Goal: Task Accomplishment & Management: Manage account settings

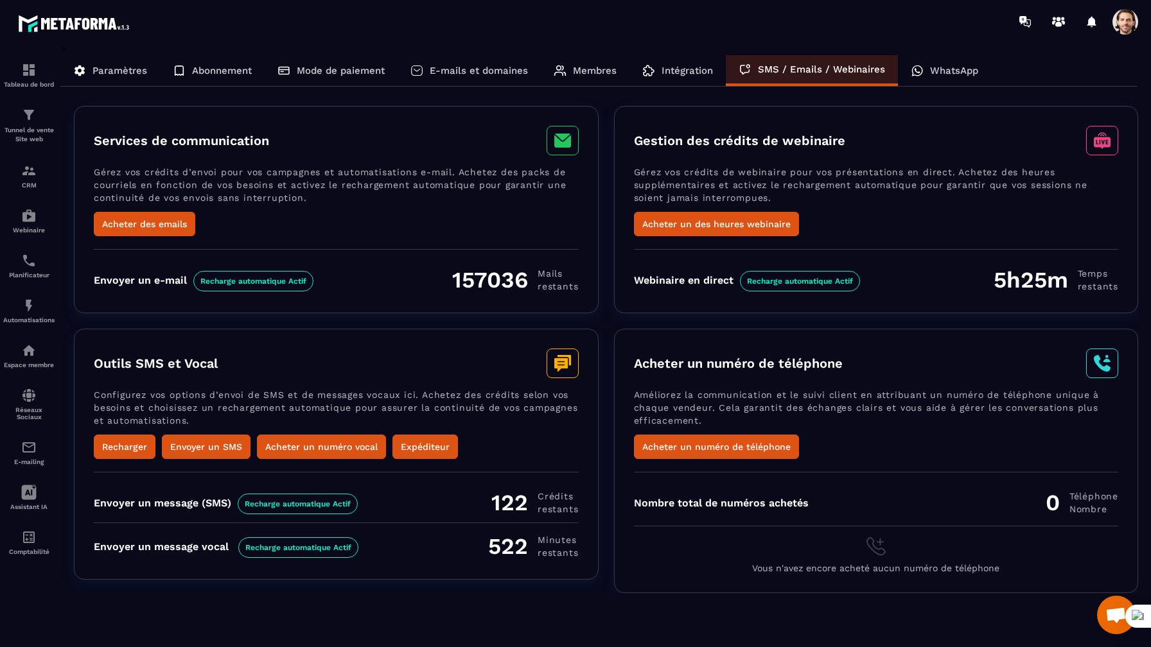
click at [699, 84] on div "Intégration" at bounding box center [677, 70] width 96 height 31
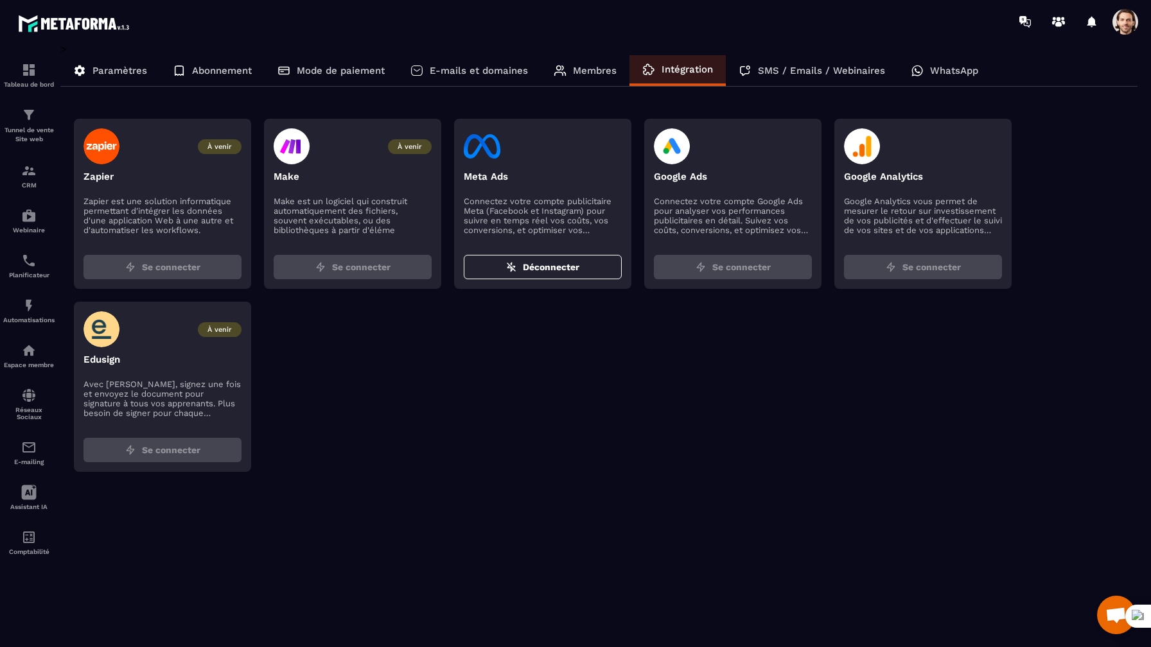
click at [577, 77] on div "Membres" at bounding box center [585, 70] width 89 height 31
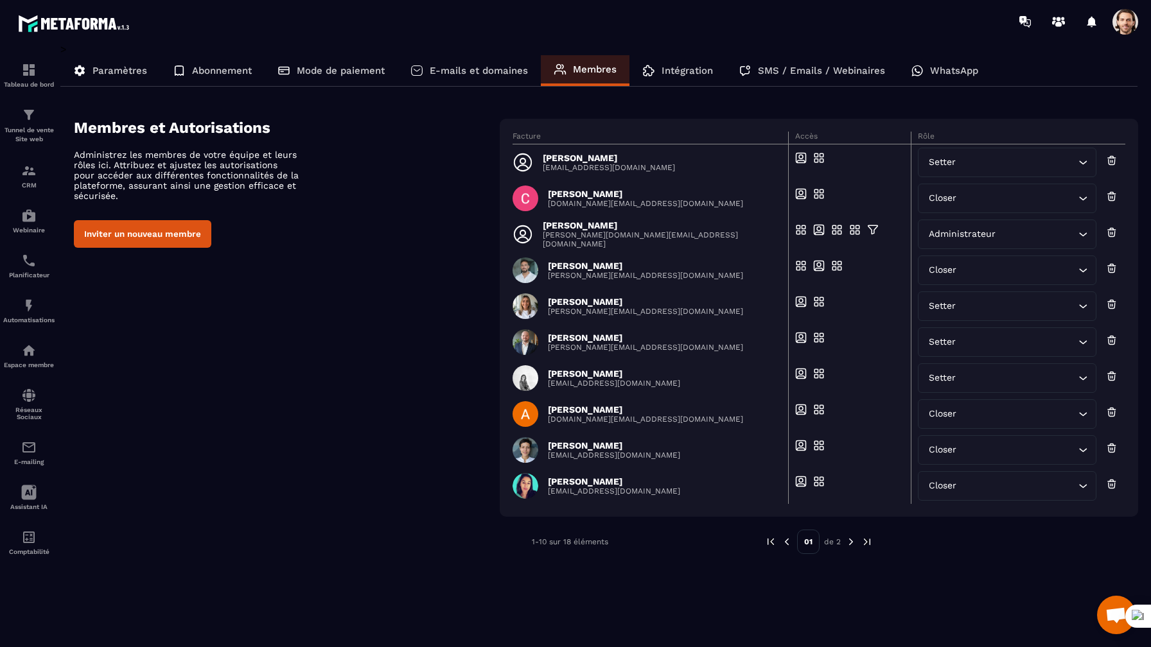
click at [493, 77] on div "E-mails et domaines" at bounding box center [469, 70] width 143 height 31
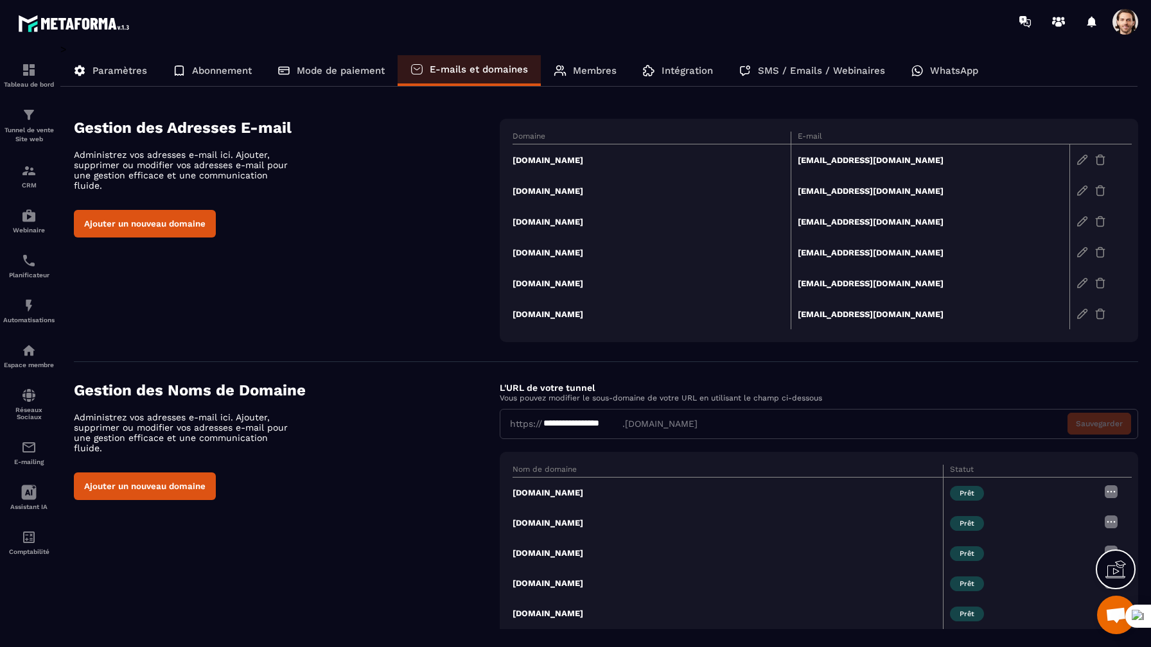
click at [359, 71] on p "Mode de paiement" at bounding box center [341, 71] width 88 height 12
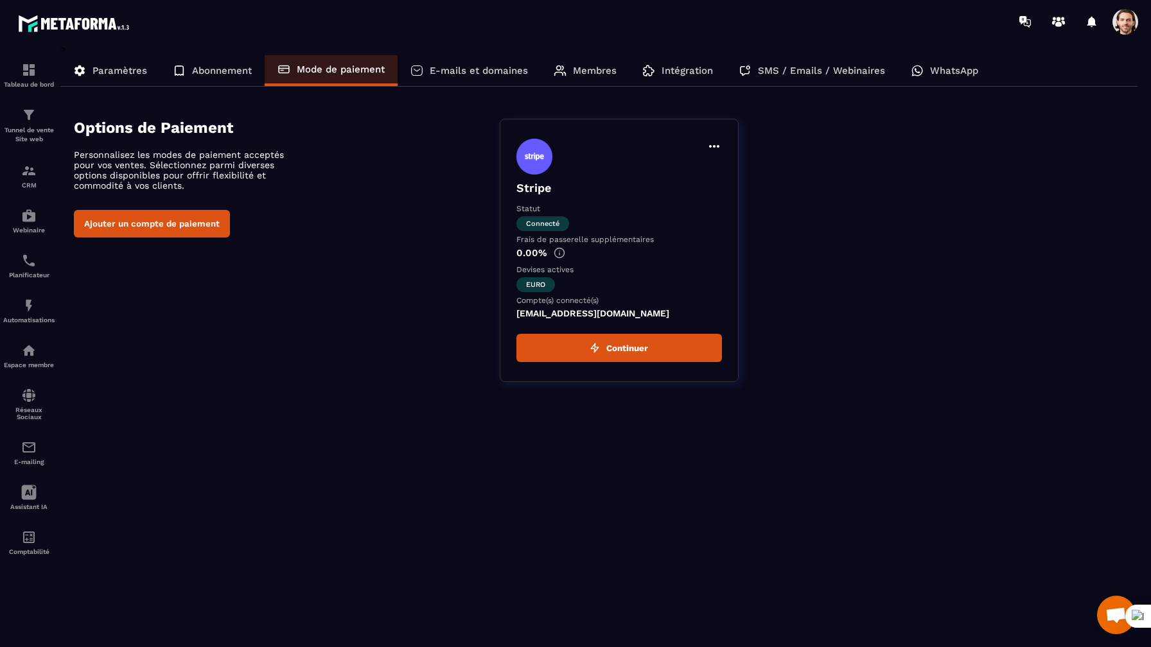
click at [246, 64] on div "Abonnement" at bounding box center [212, 70] width 105 height 31
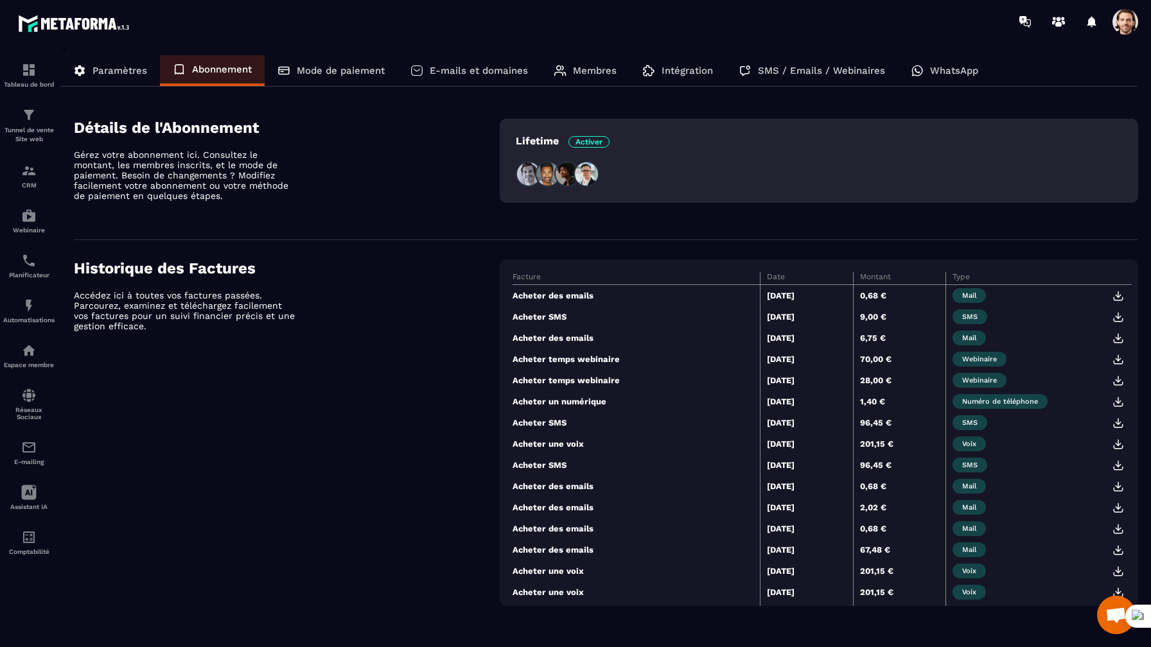
click at [129, 71] on p "Paramètres" at bounding box center [119, 71] width 55 height 12
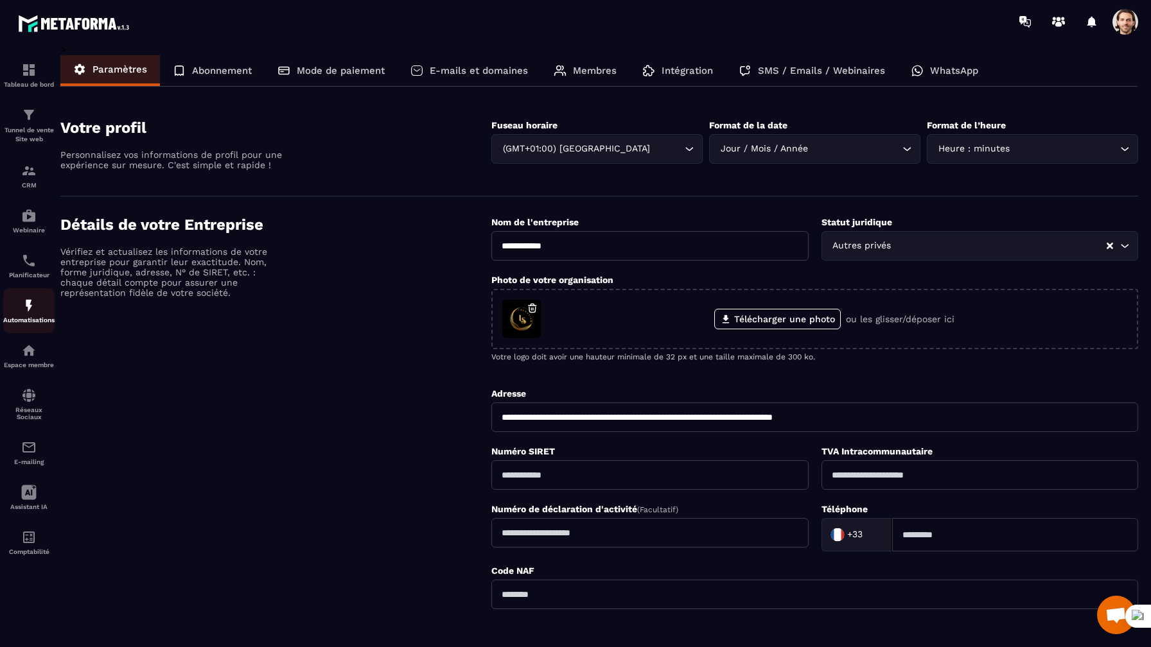
click at [37, 317] on div "Automatisations" at bounding box center [28, 311] width 51 height 26
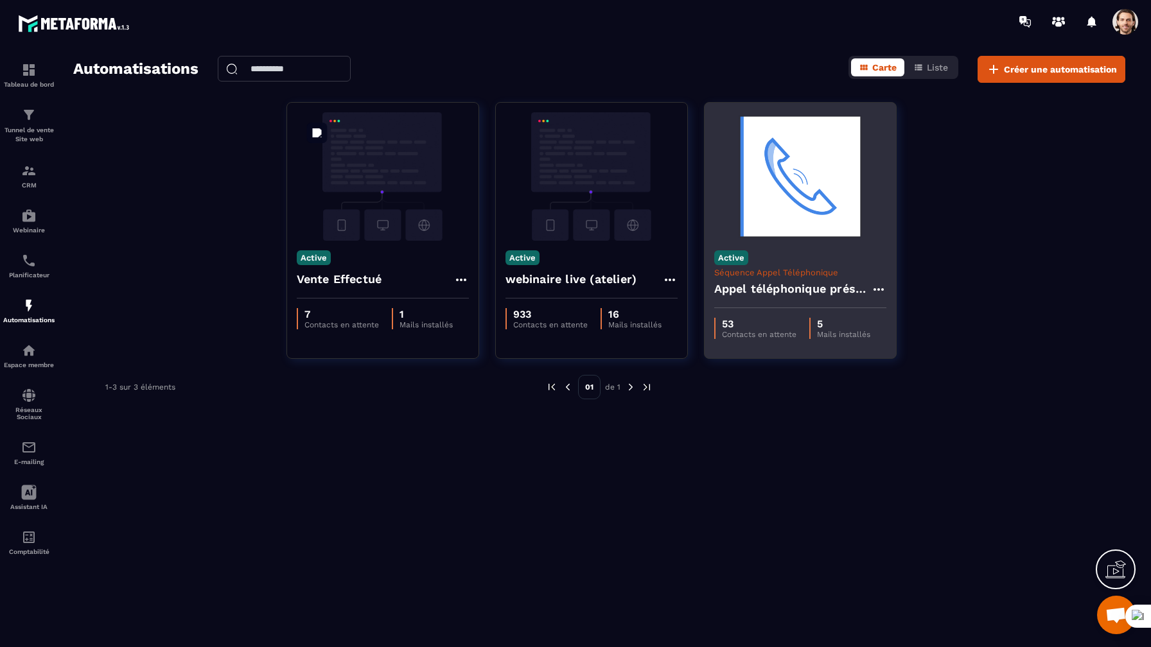
click at [768, 171] on img at bounding box center [800, 176] width 172 height 128
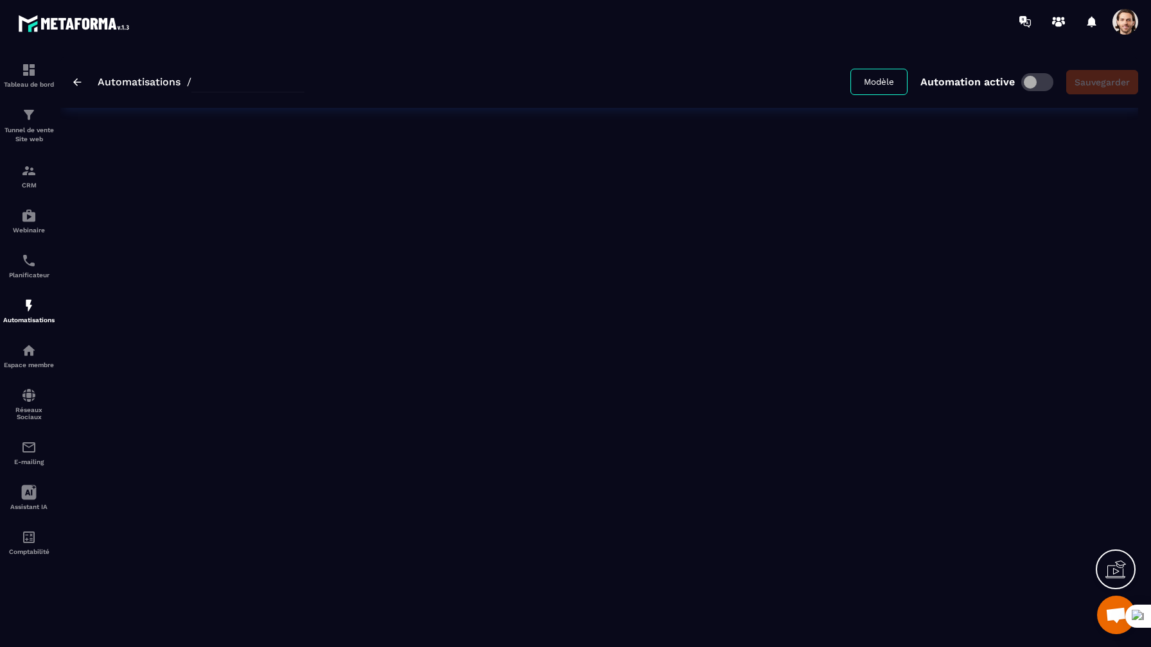
type input "**********"
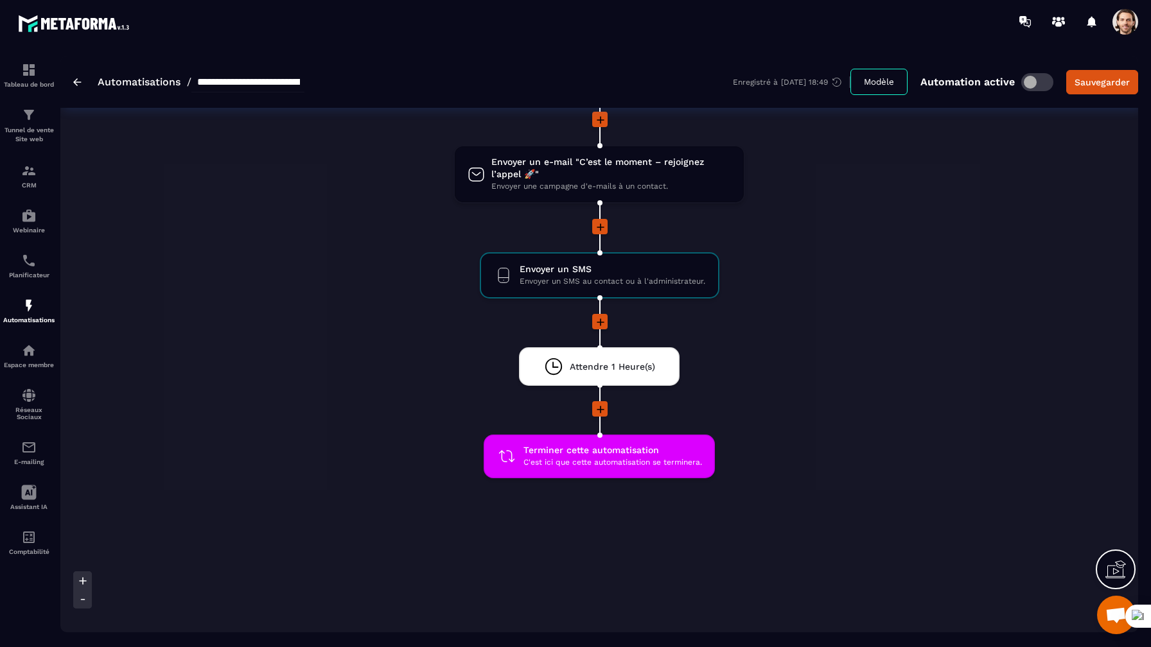
scroll to position [1271, 0]
